Goal: Task Accomplishment & Management: Use online tool/utility

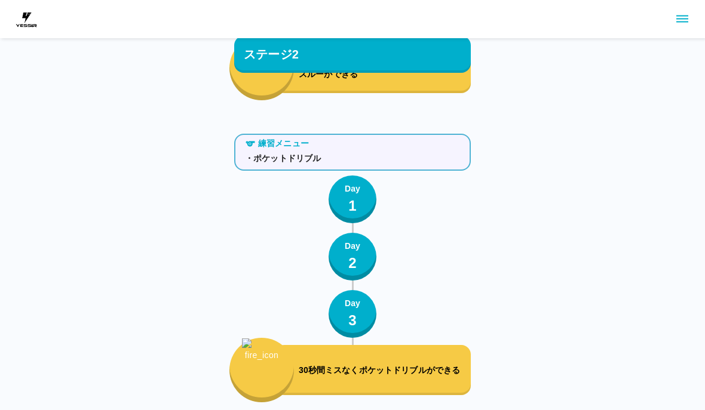
scroll to position [3921, 0]
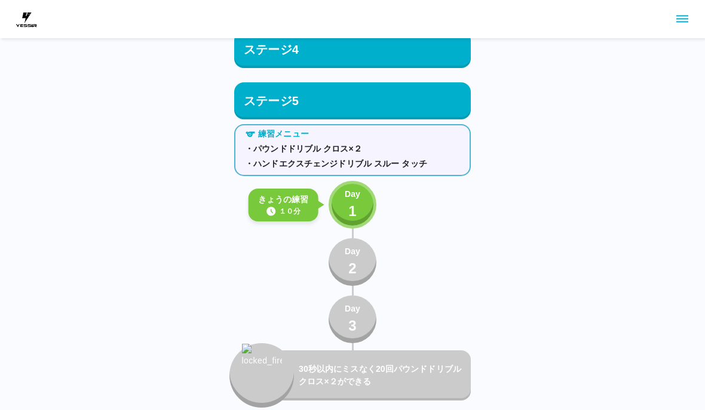
click at [359, 202] on div "Day 1" at bounding box center [353, 205] width 16 height 34
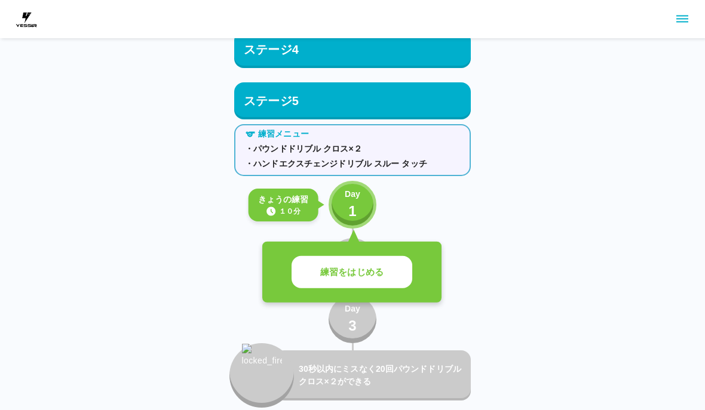
click at [358, 274] on p "練習をはじめる" at bounding box center [351, 273] width 63 height 14
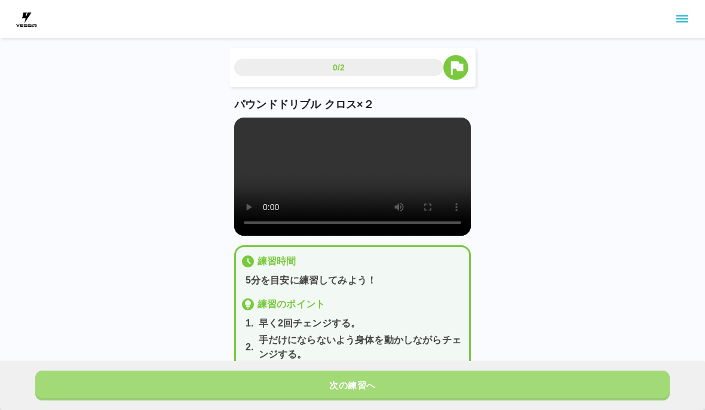
click at [391, 385] on button "次の練習へ" at bounding box center [352, 386] width 634 height 30
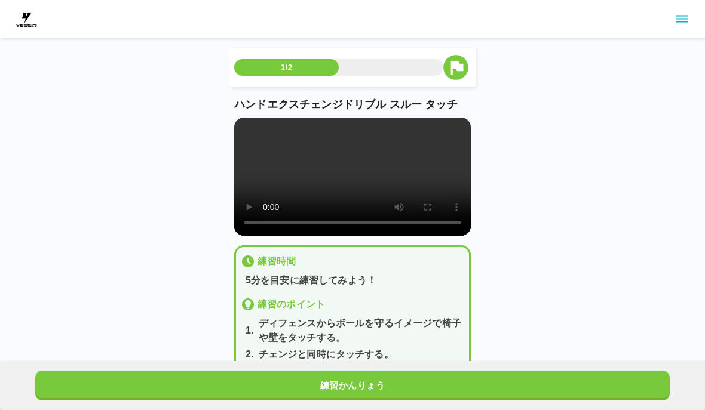
click at [390, 385] on button "練習かんりょう" at bounding box center [352, 386] width 634 height 30
click at [395, 387] on button "次の練習へ" at bounding box center [352, 386] width 634 height 30
click at [395, 386] on button "次の練習へ" at bounding box center [352, 386] width 634 height 30
click at [393, 386] on button "次の練習へ" at bounding box center [352, 386] width 634 height 30
click at [392, 385] on button "次の練習へ" at bounding box center [352, 386] width 634 height 30
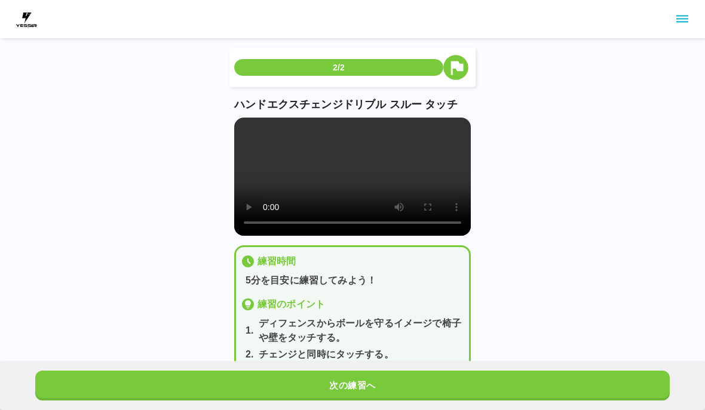
click at [398, 386] on button "次の練習へ" at bounding box center [352, 386] width 634 height 30
click at [398, 385] on button "次の練習へ" at bounding box center [352, 386] width 634 height 30
click at [399, 388] on button "次の練習へ" at bounding box center [352, 386] width 634 height 30
click at [398, 388] on button "次の練習へ" at bounding box center [352, 386] width 634 height 30
click at [400, 388] on button "次の練習へ" at bounding box center [352, 386] width 634 height 30
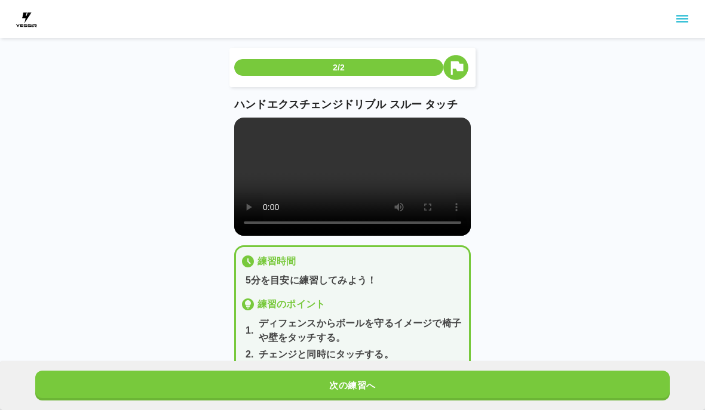
click at [400, 388] on button "次の練習へ" at bounding box center [352, 386] width 634 height 30
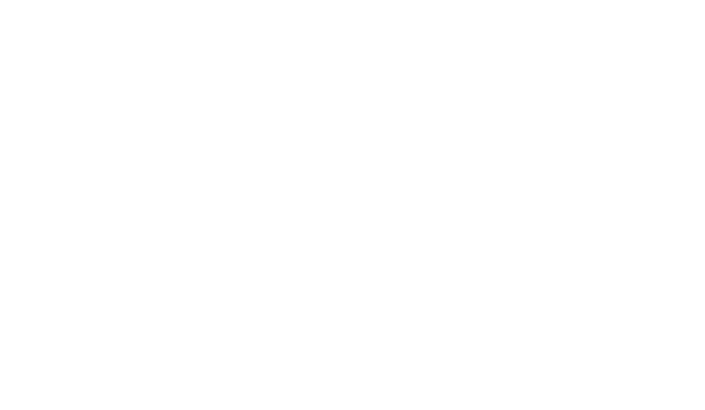
click at [374, 5] on html at bounding box center [352, 2] width 705 height 5
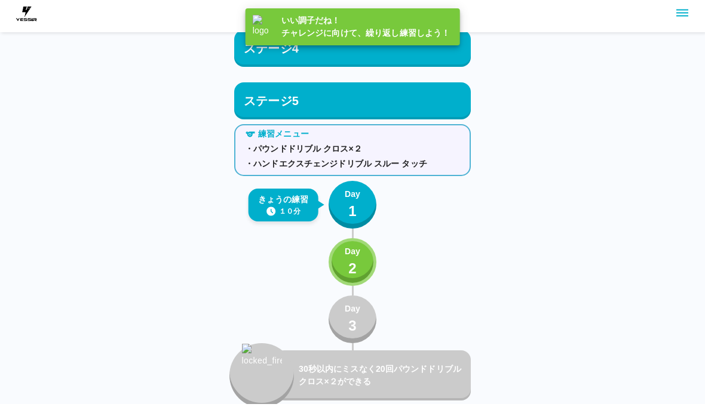
scroll to position [3921, 0]
